Goal: Task Accomplishment & Management: Use online tool/utility

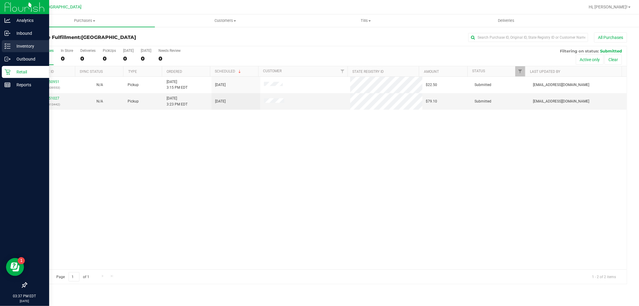
click at [22, 44] on p "Inventory" at bounding box center [28, 46] width 36 height 7
click at [14, 44] on div "Purchase Fulfillment: [GEOGRAPHIC_DATA] All Purchases All Purchases 0 In Store …" at bounding box center [326, 157] width 624 height 263
click at [12, 43] on p "Inventory" at bounding box center [28, 46] width 36 height 7
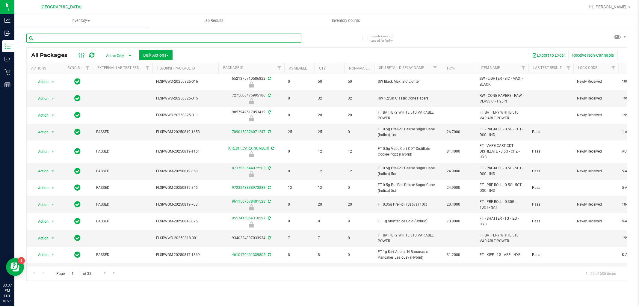
click at [70, 40] on input "text" at bounding box center [163, 38] width 275 height 9
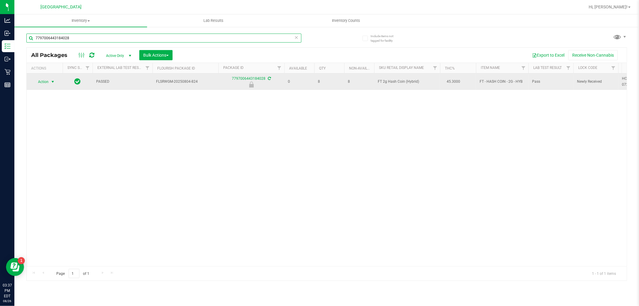
type input "7797006443184028"
click at [51, 80] on span "select" at bounding box center [52, 81] width 5 height 5
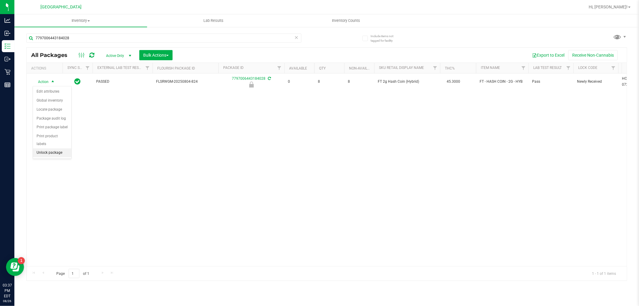
click at [60, 152] on li "Unlock package" at bounding box center [52, 152] width 38 height 9
